Goal: Information Seeking & Learning: Compare options

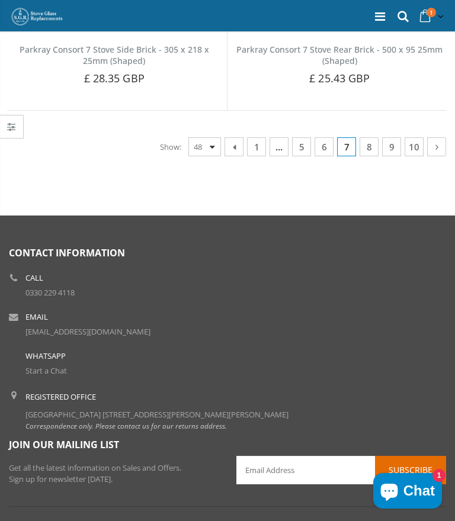
scroll to position [6367, 0]
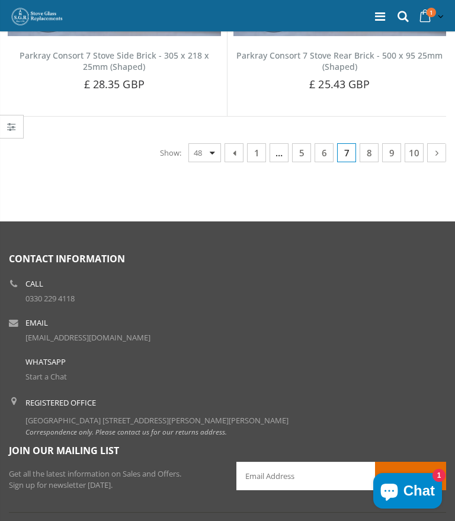
click at [342, 143] on span "7" at bounding box center [346, 152] width 19 height 19
click at [344, 143] on span "7" at bounding box center [346, 152] width 19 height 19
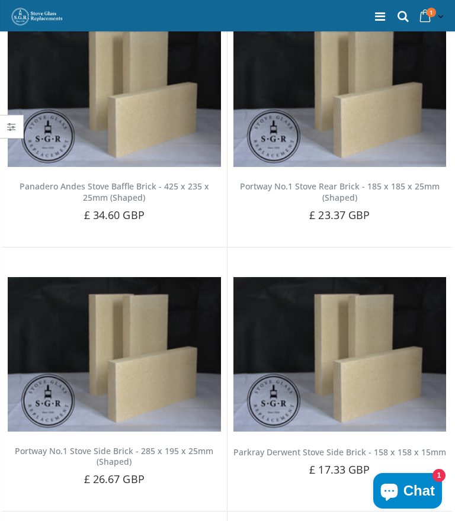
scroll to position [5189, 0]
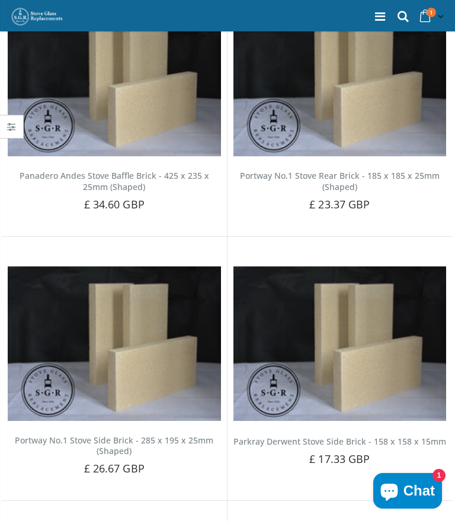
click at [92, 331] on img at bounding box center [114, 344] width 213 height 154
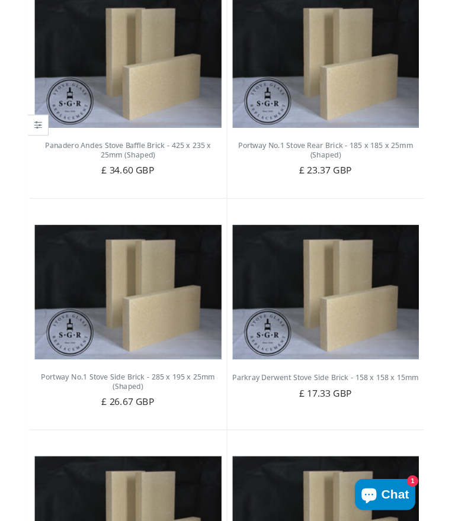
scroll to position [5240, 0]
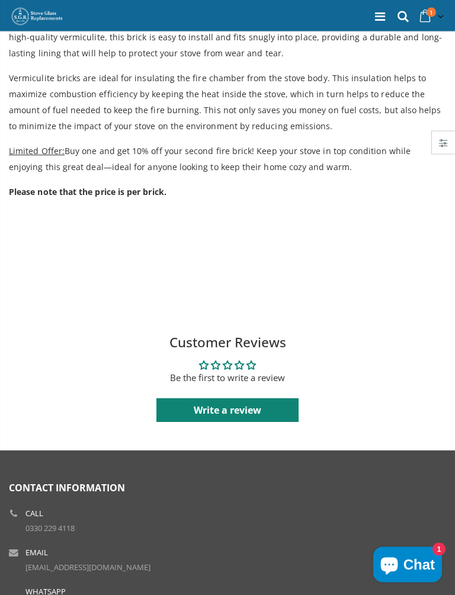
scroll to position [354, 0]
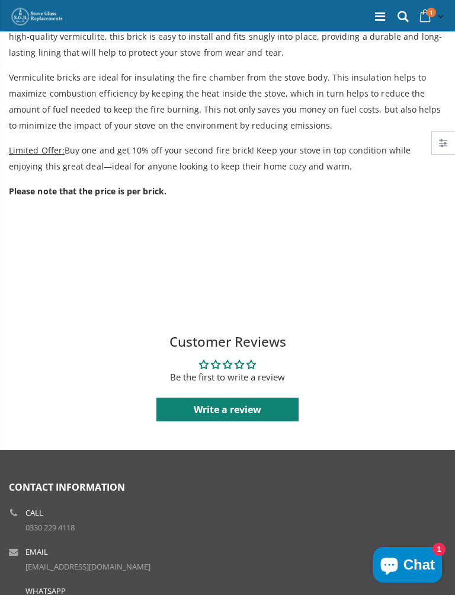
click at [267, 344] on h2 "Customer Reviews" at bounding box center [227, 341] width 436 height 19
click at [244, 351] on div "Customer Reviews Be the first to write a review 0 0 0 0 0 See all reviews Write…" at bounding box center [227, 376] width 436 height 89
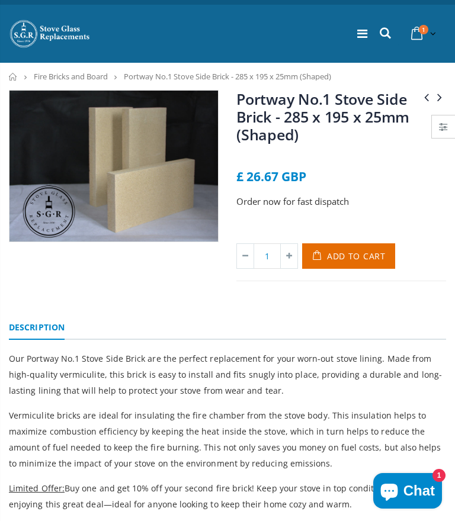
scroll to position [0, 0]
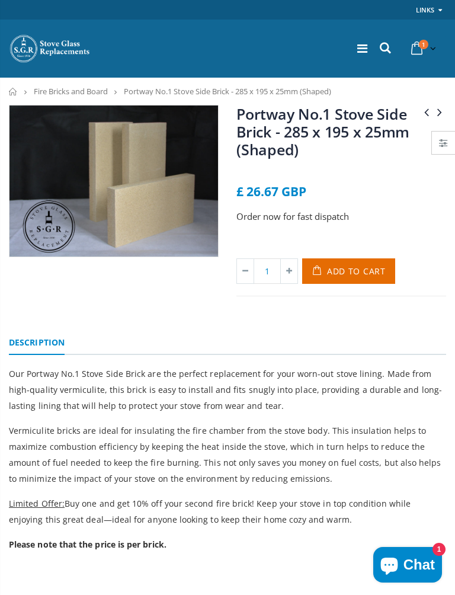
click at [440, 112] on icon at bounding box center [439, 111] width 13 height 18
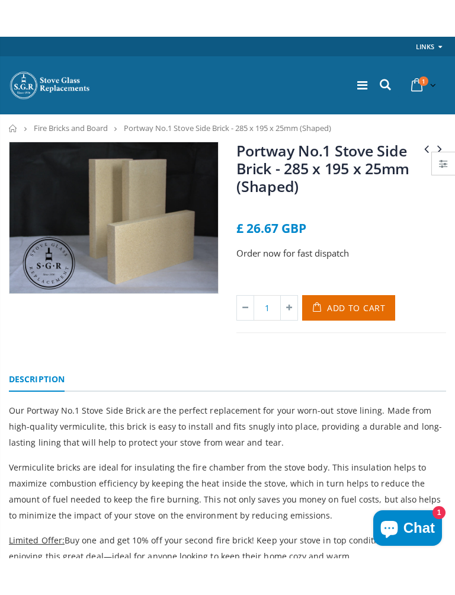
scroll to position [120, 0]
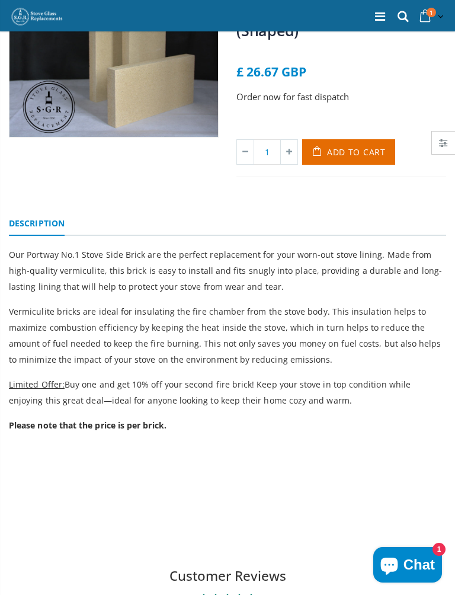
click at [256, 521] on h2 "Customer Reviews" at bounding box center [227, 575] width 436 height 19
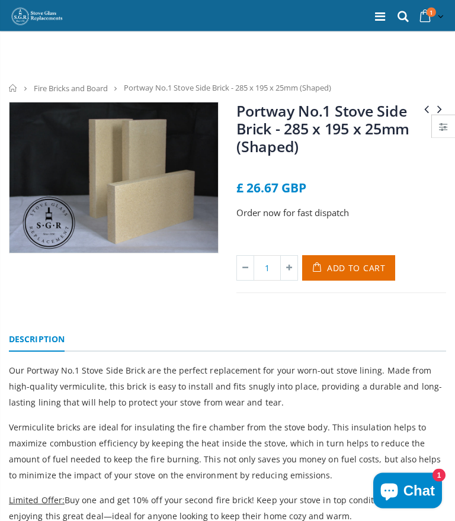
scroll to position [0, 0]
